Goal: Information Seeking & Learning: Learn about a topic

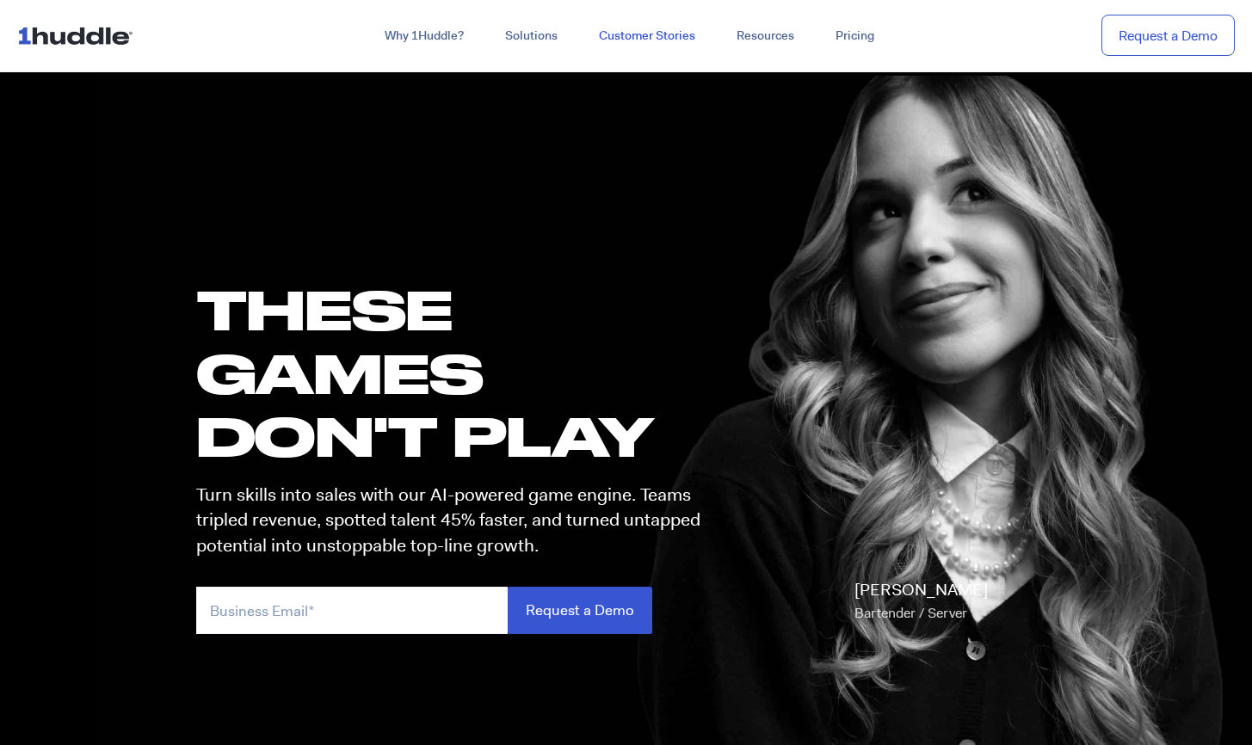
click at [681, 37] on link "Customer Stories" at bounding box center [647, 36] width 138 height 31
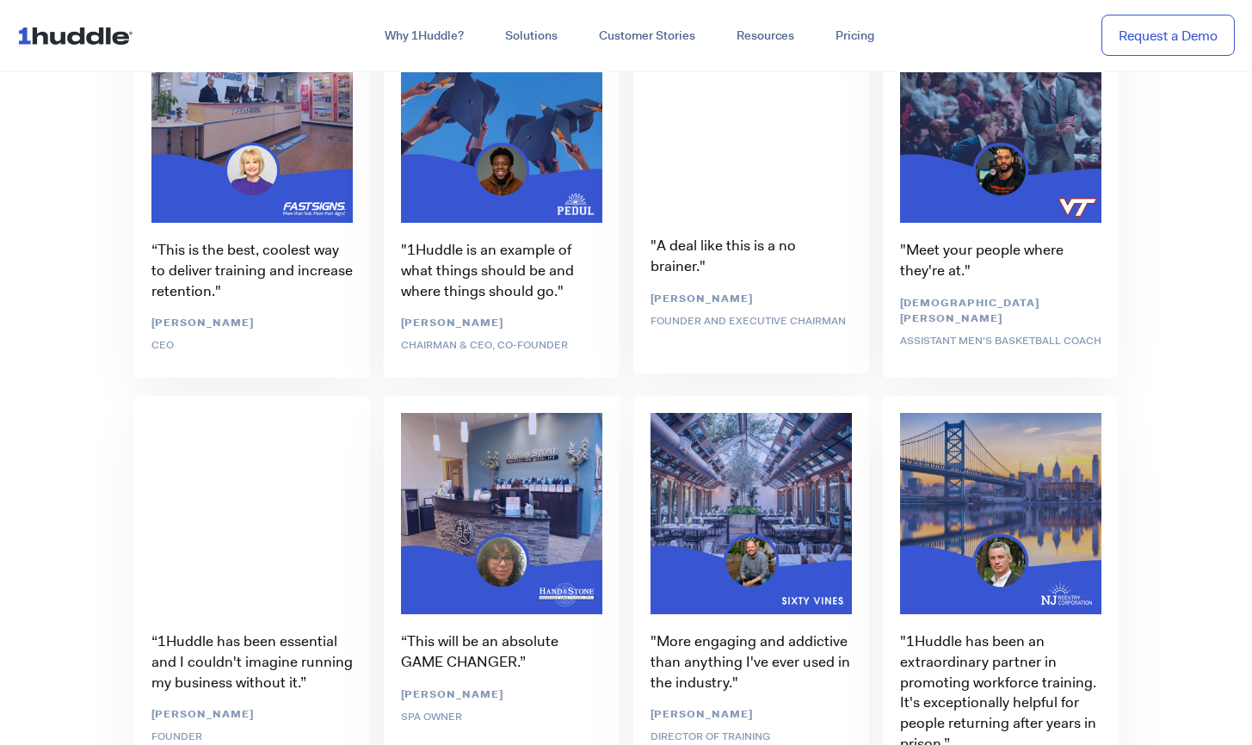
scroll to position [5646, 0]
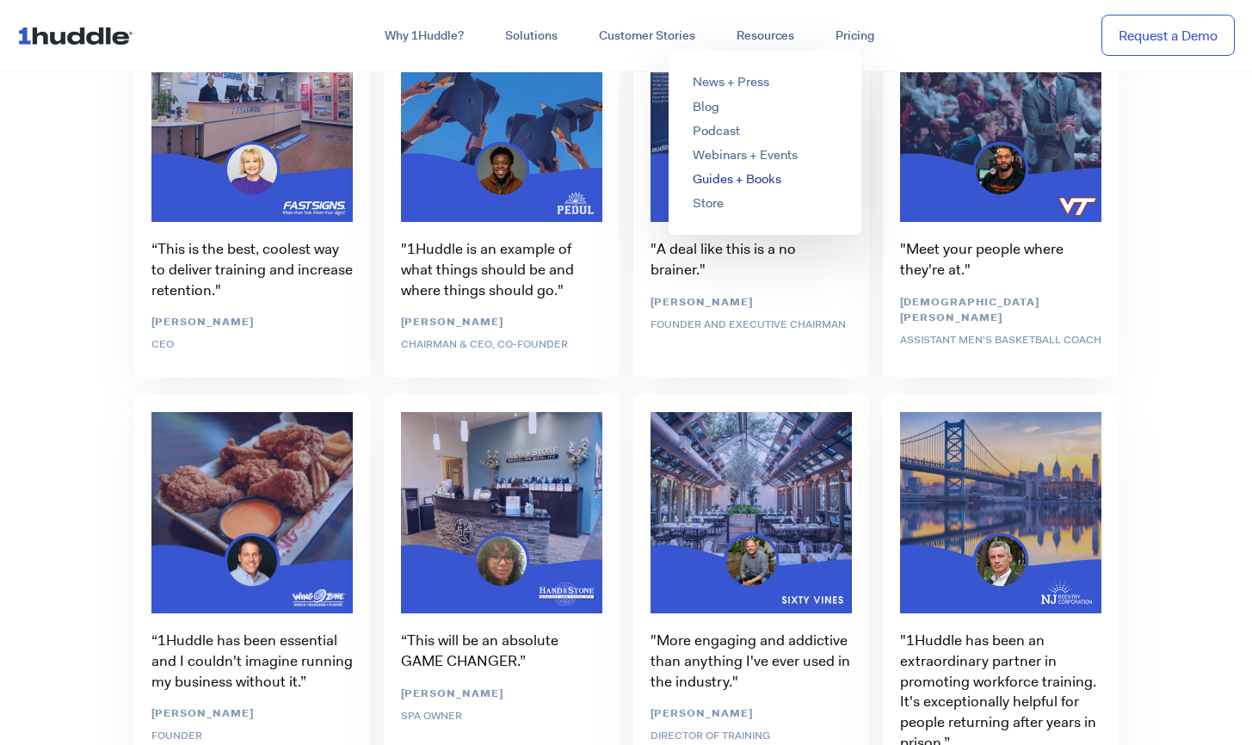
click at [725, 176] on link "Guides + Books" at bounding box center [737, 178] width 89 height 17
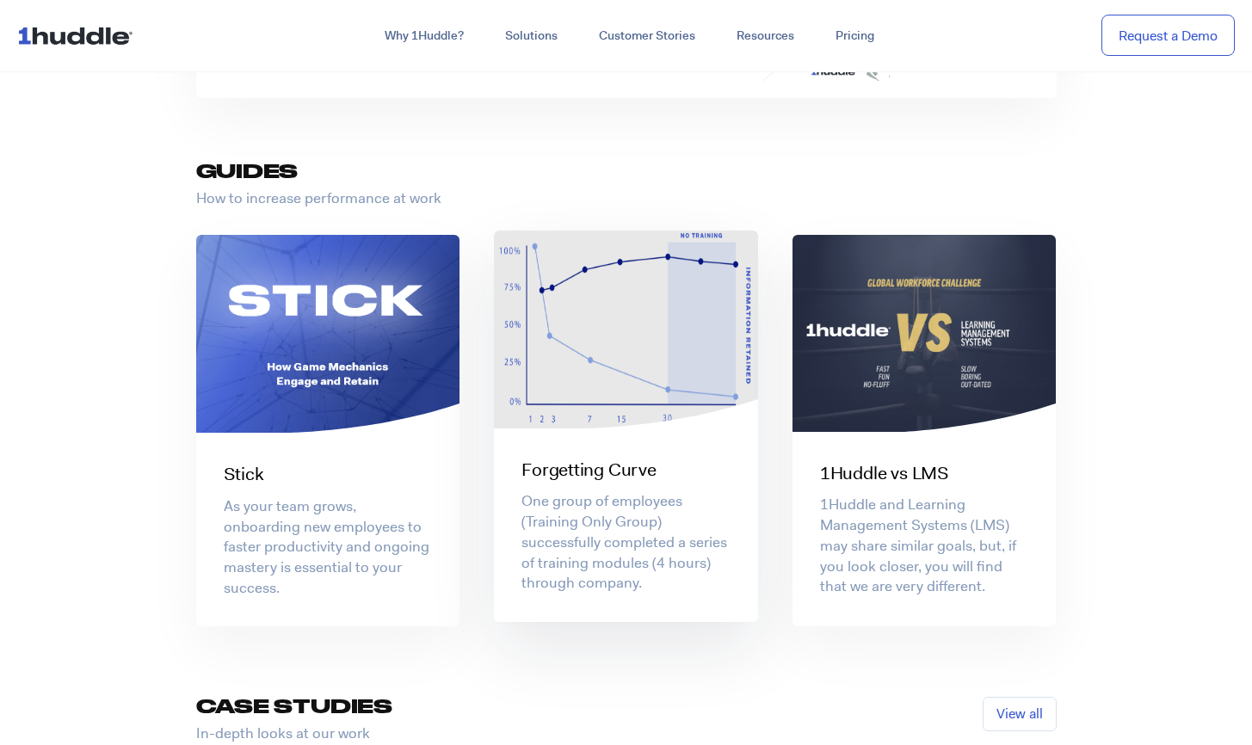
scroll to position [646, 0]
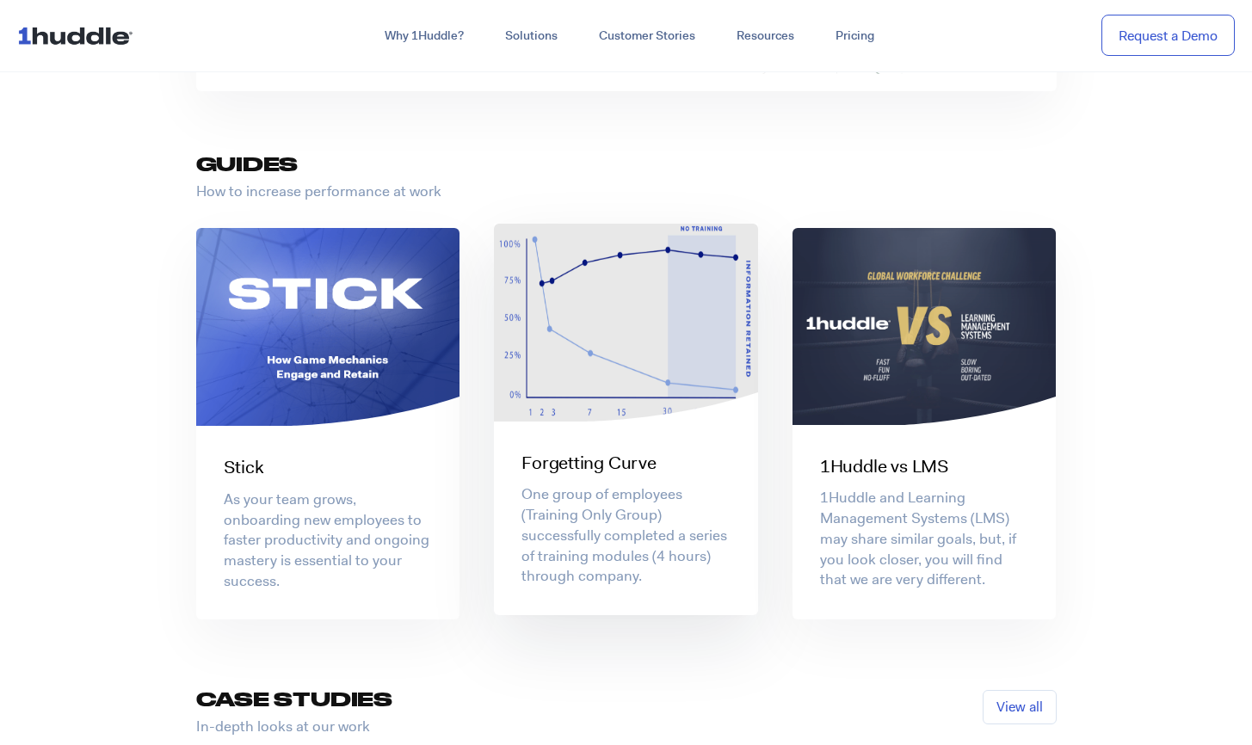
click at [632, 446] on div "Forgetting Curve" at bounding box center [626, 453] width 264 height 46
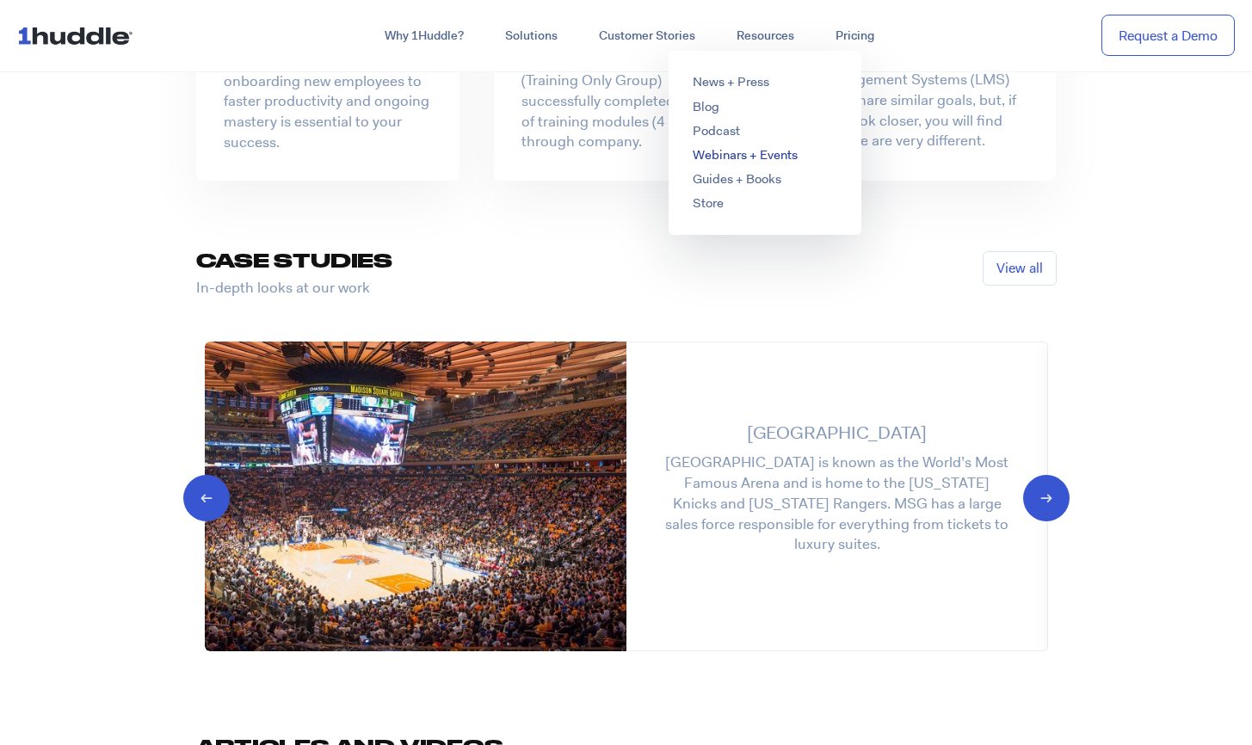
scroll to position [1089, 0]
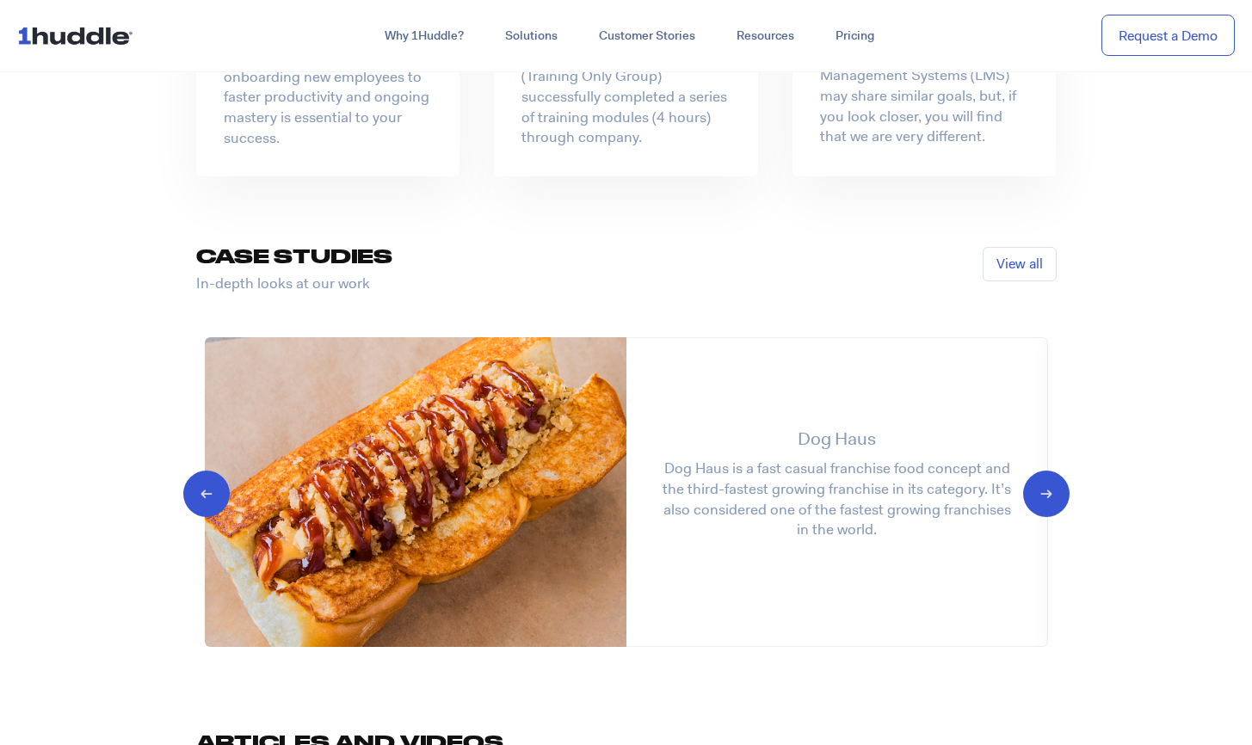
click at [1029, 489] on icon "Next slide" at bounding box center [1031, 492] width 16 height 17
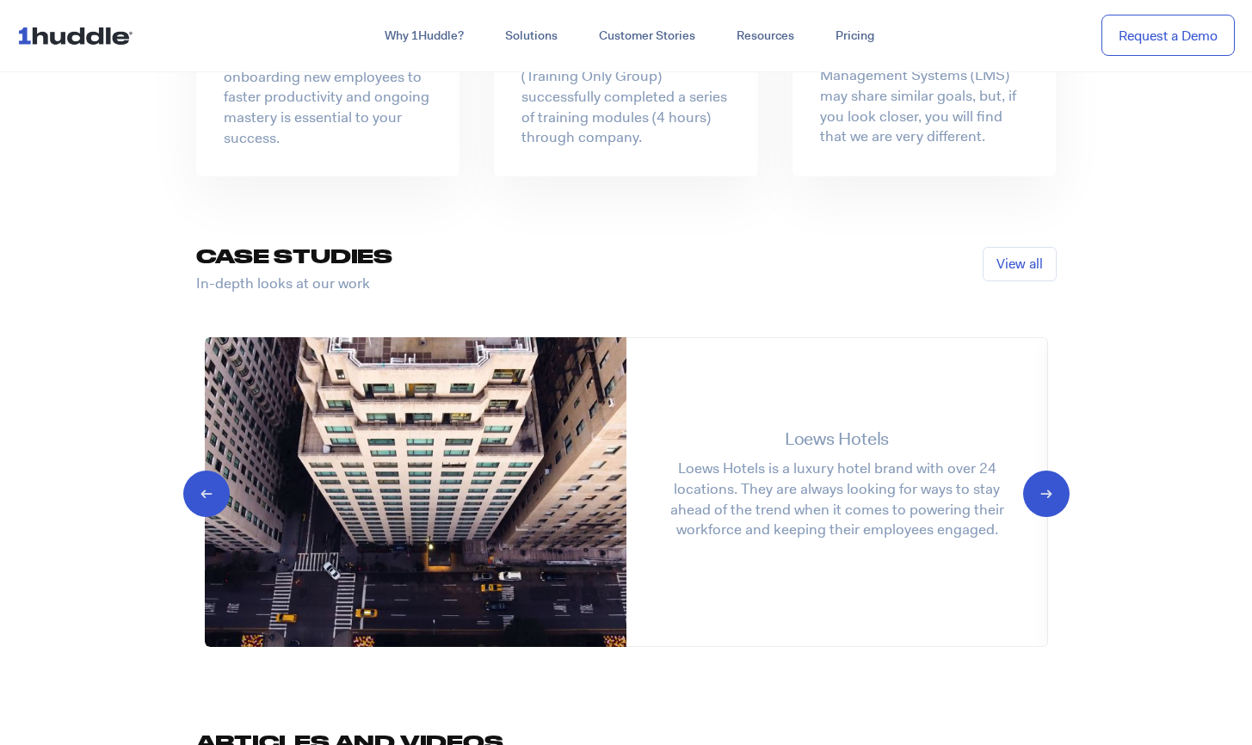
click at [1039, 492] on icon "Next slide" at bounding box center [1031, 492] width 16 height 17
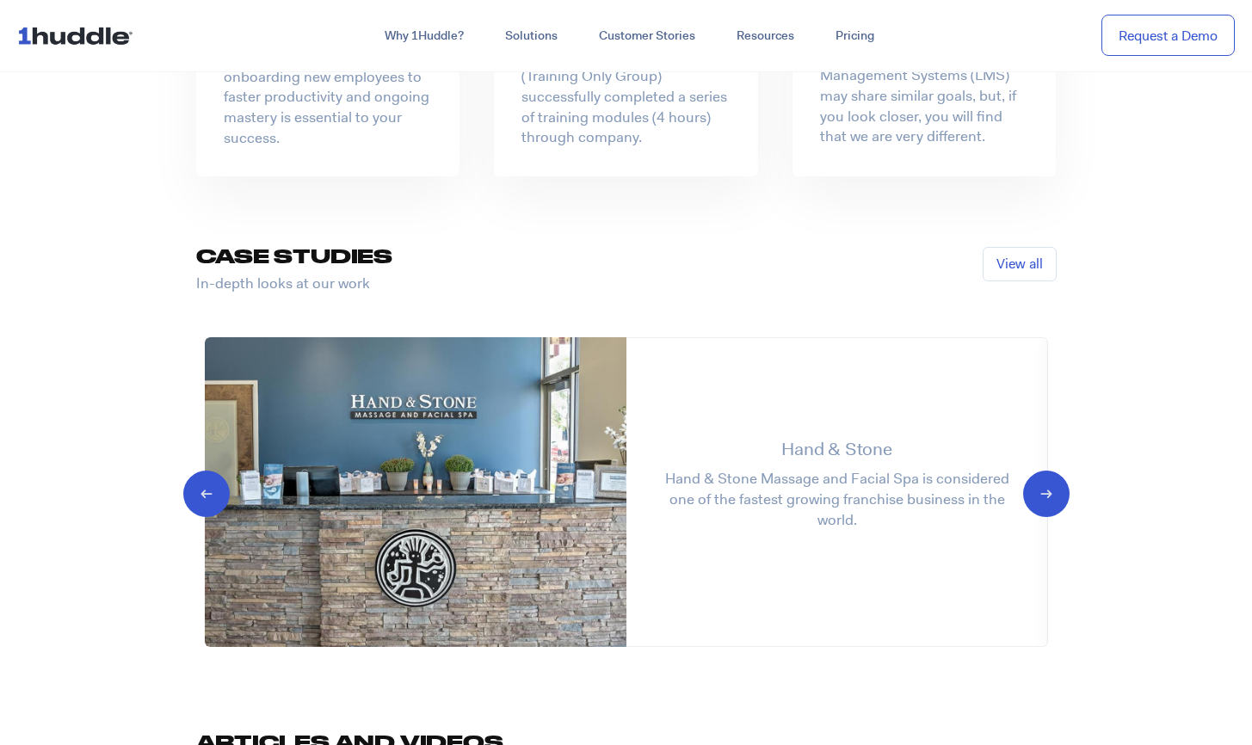
click at [1039, 501] on icon "Next slide" at bounding box center [1031, 492] width 16 height 17
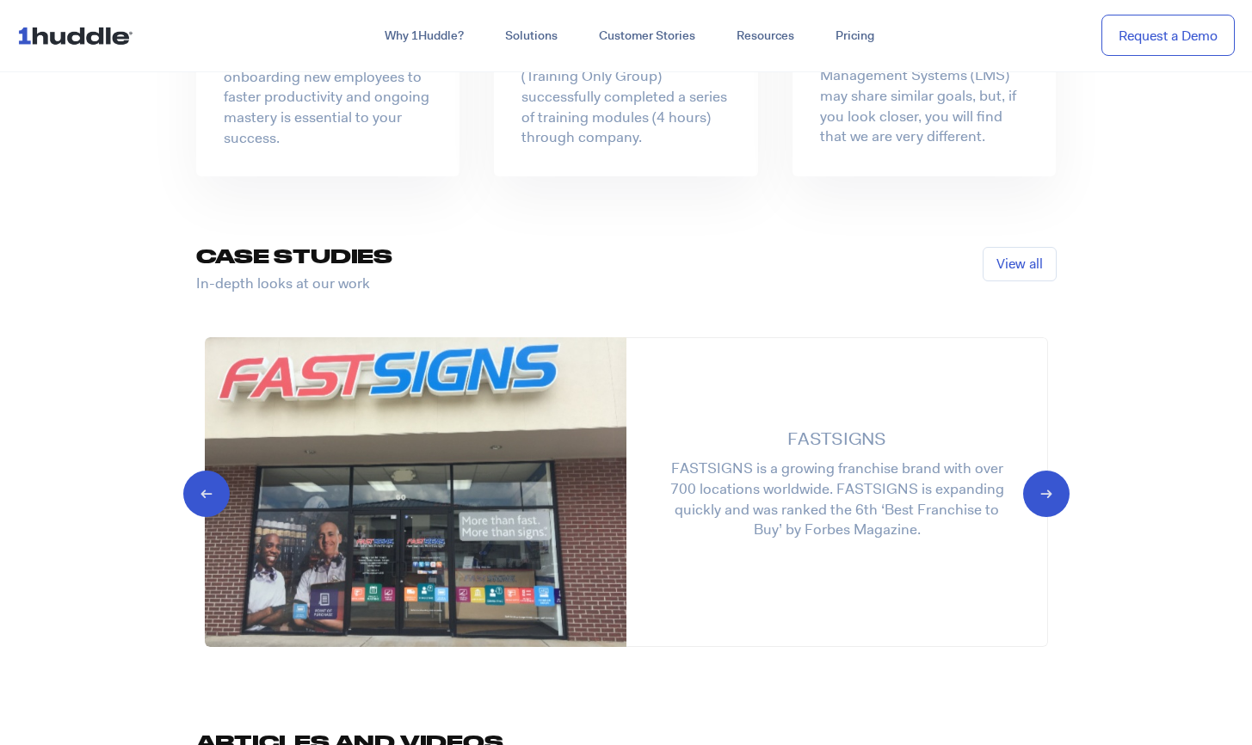
click at [1039, 501] on icon "Next slide" at bounding box center [1031, 492] width 16 height 17
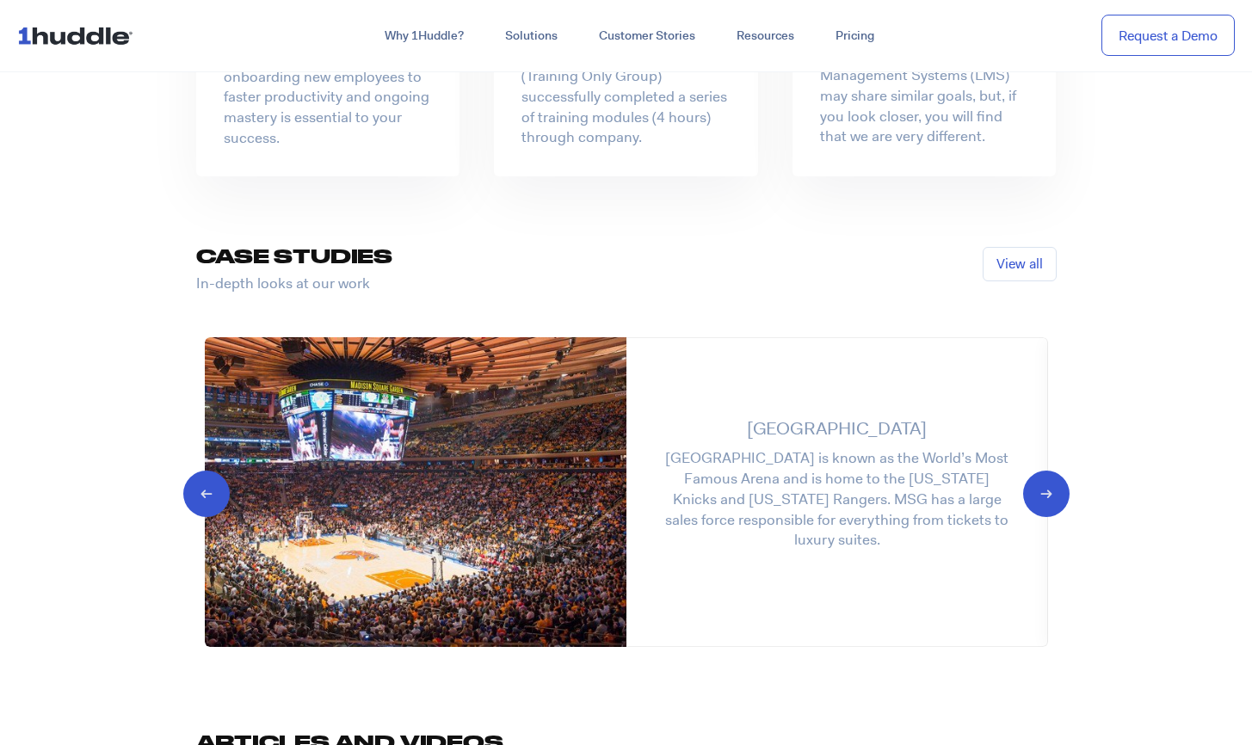
click at [1039, 501] on icon "Next slide" at bounding box center [1031, 492] width 16 height 17
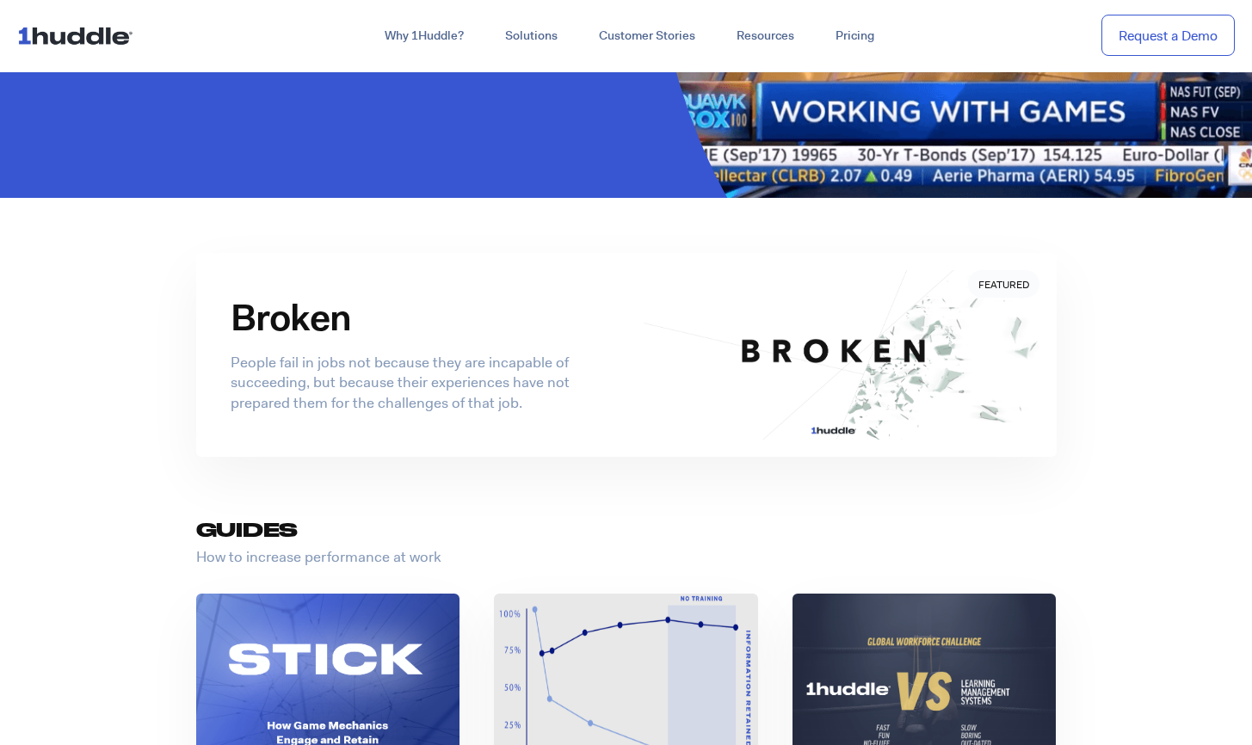
scroll to position [0, 0]
